Goal: Book appointment/travel/reservation

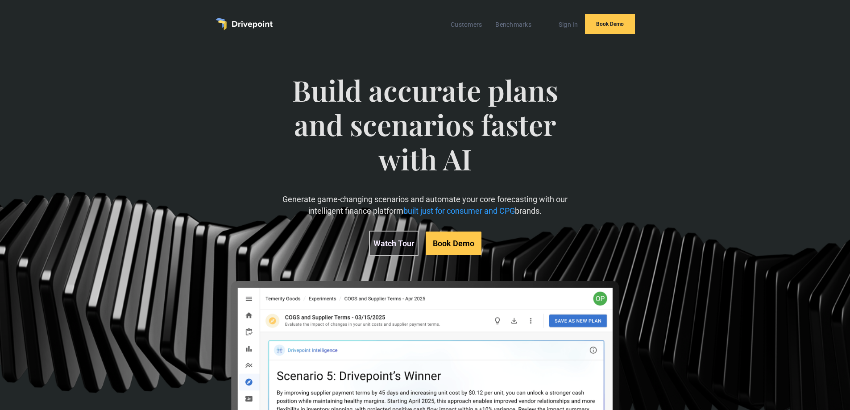
click at [238, 23] on img "home" at bounding box center [244, 24] width 57 height 12
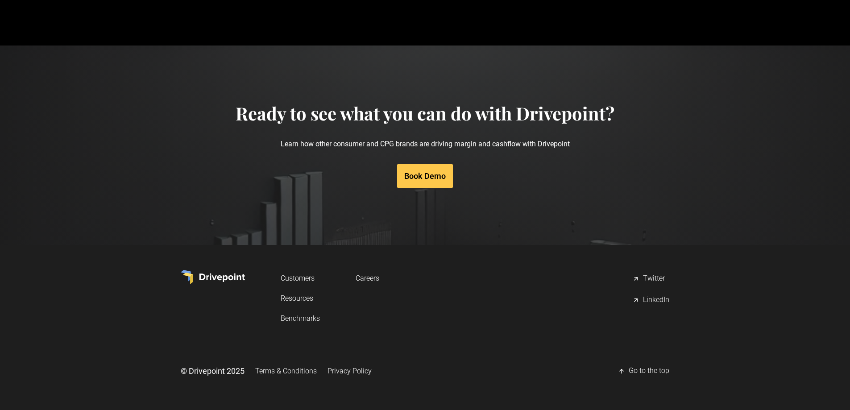
scroll to position [4259, 0]
click at [434, 179] on link "Book Demo" at bounding box center [425, 176] width 56 height 24
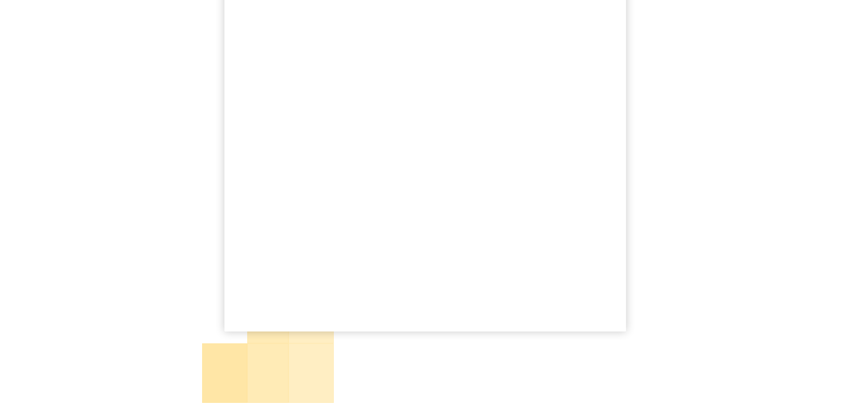
scroll to position [134, 0]
